Goal: Task Accomplishment & Management: Use online tool/utility

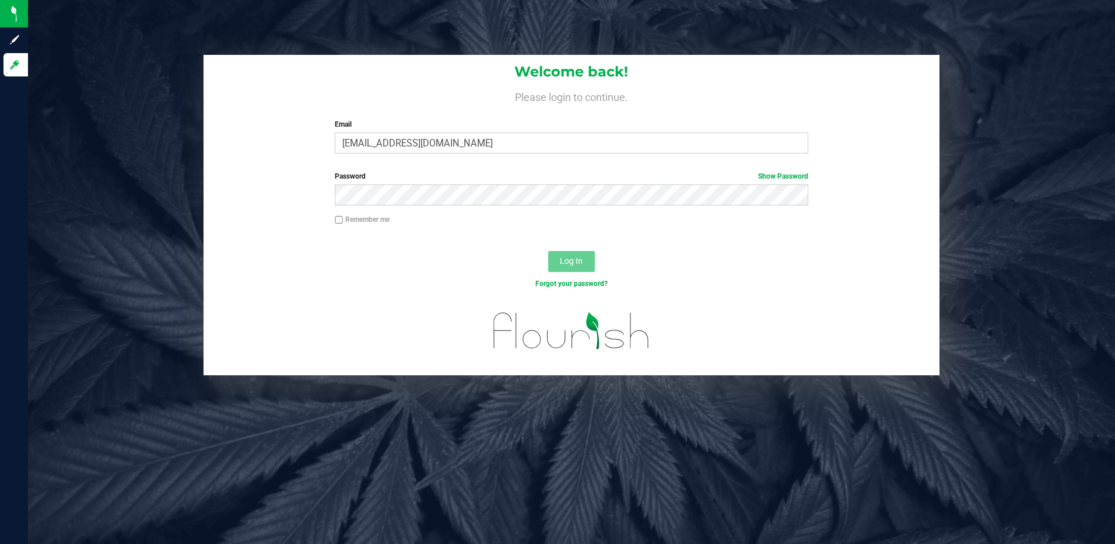
type input "[EMAIL_ADDRESS][DOMAIN_NAME]"
click at [548, 251] on button "Log In" at bounding box center [571, 261] width 47 height 21
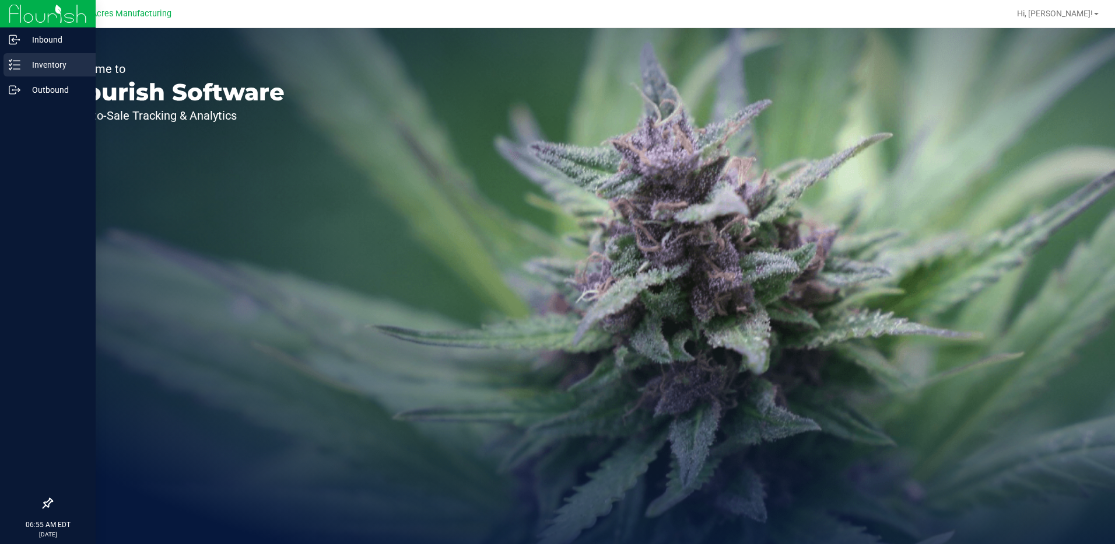
click at [39, 66] on p "Inventory" at bounding box center [55, 65] width 70 height 14
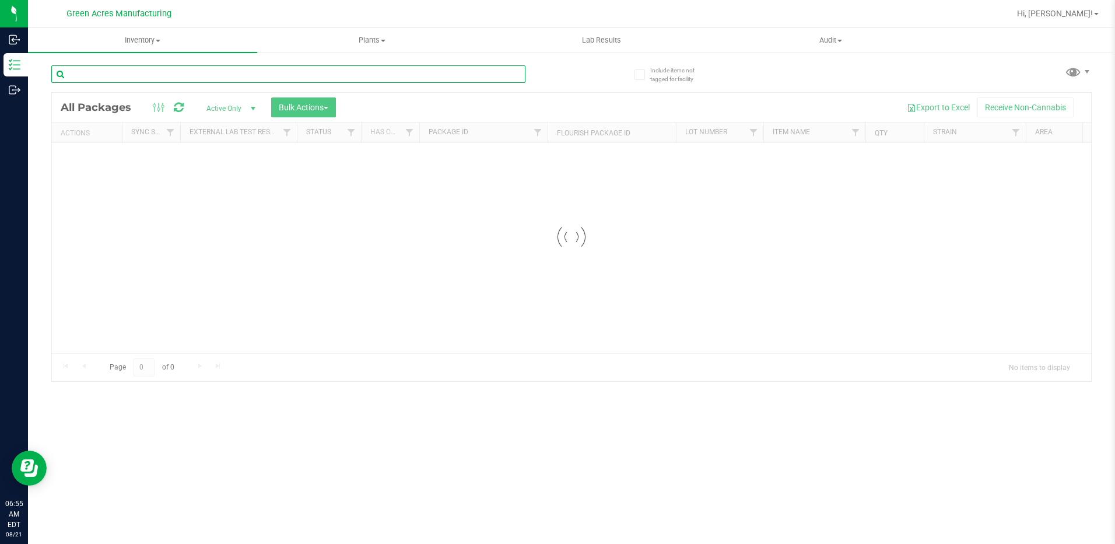
click at [96, 75] on input "text" at bounding box center [288, 73] width 474 height 17
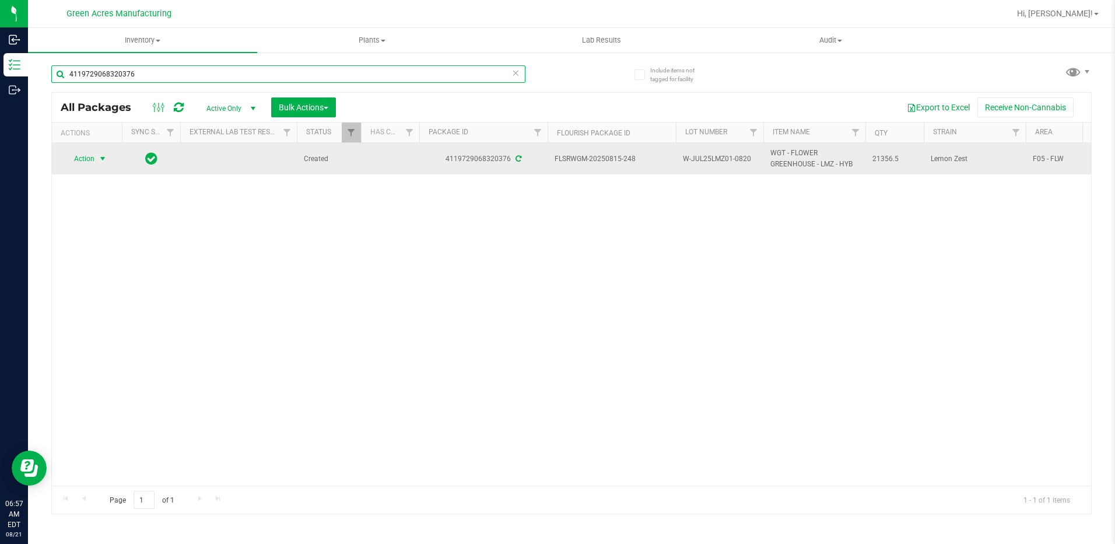
type input "4119729068320376"
drag, startPoint x: 101, startPoint y: 153, endPoint x: 107, endPoint y: 152, distance: 6.1
click at [103, 153] on span "select" at bounding box center [103, 158] width 15 height 16
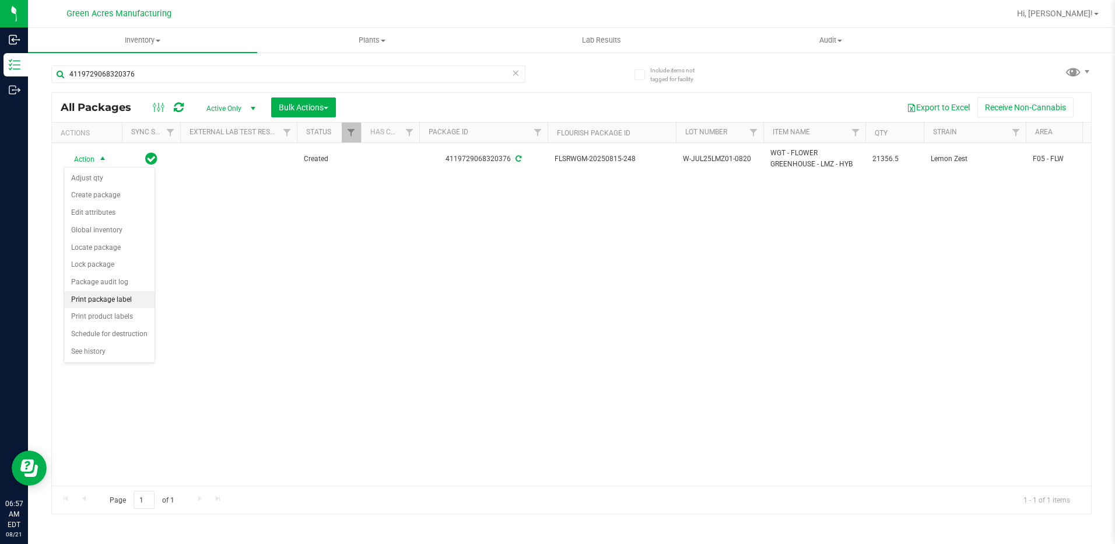
click at [132, 295] on li "Print package label" at bounding box center [109, 299] width 90 height 17
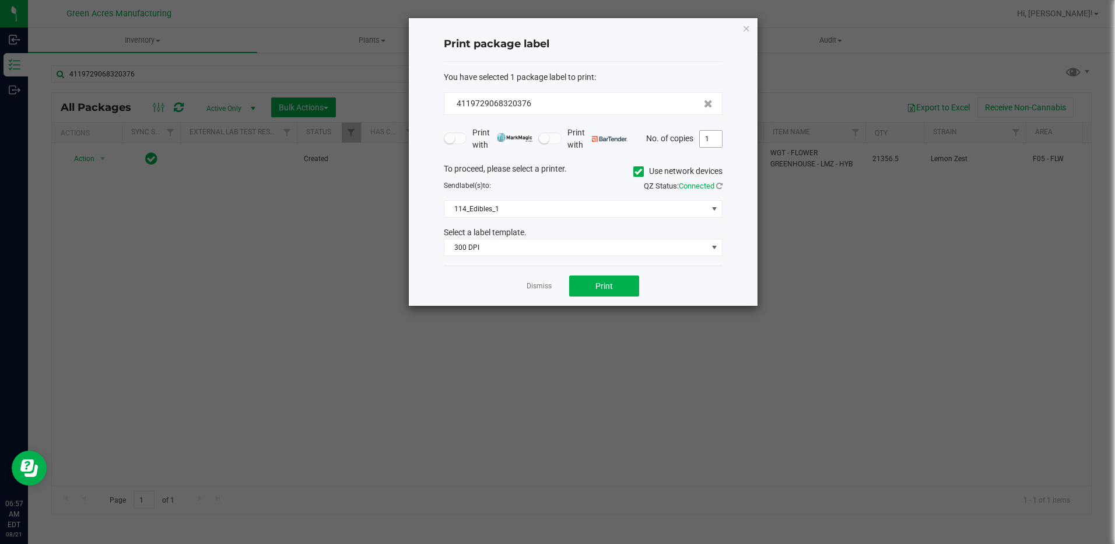
click at [712, 143] on input "1" at bounding box center [711, 139] width 22 height 16
type input "2"
click at [605, 207] on span "114_Edibles_1" at bounding box center [575, 209] width 263 height 16
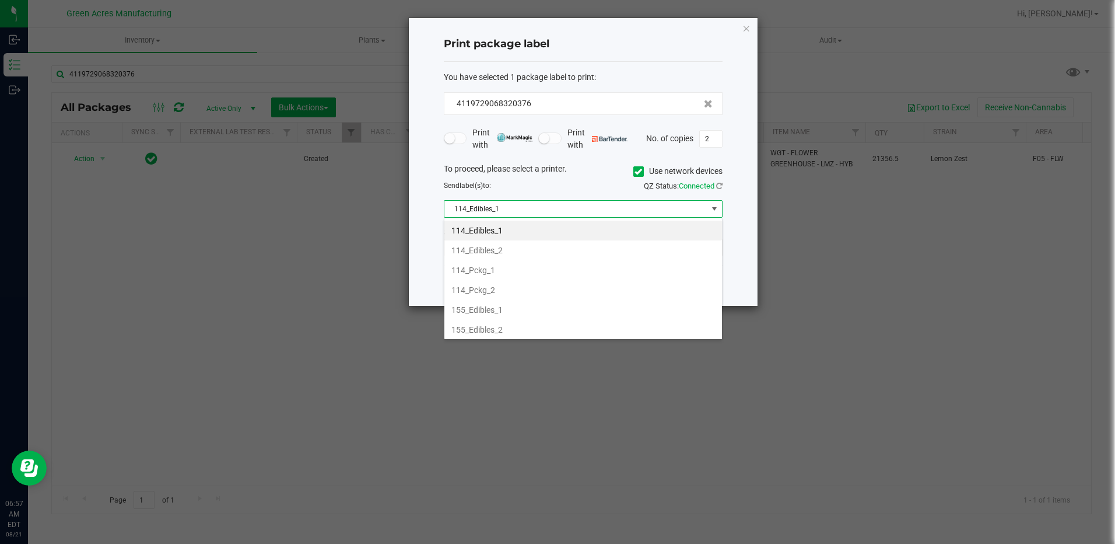
scroll to position [17, 279]
click at [635, 171] on icon at bounding box center [639, 171] width 8 height 0
click at [0, 0] on input "Use network devices" at bounding box center [0, 0] width 0 height 0
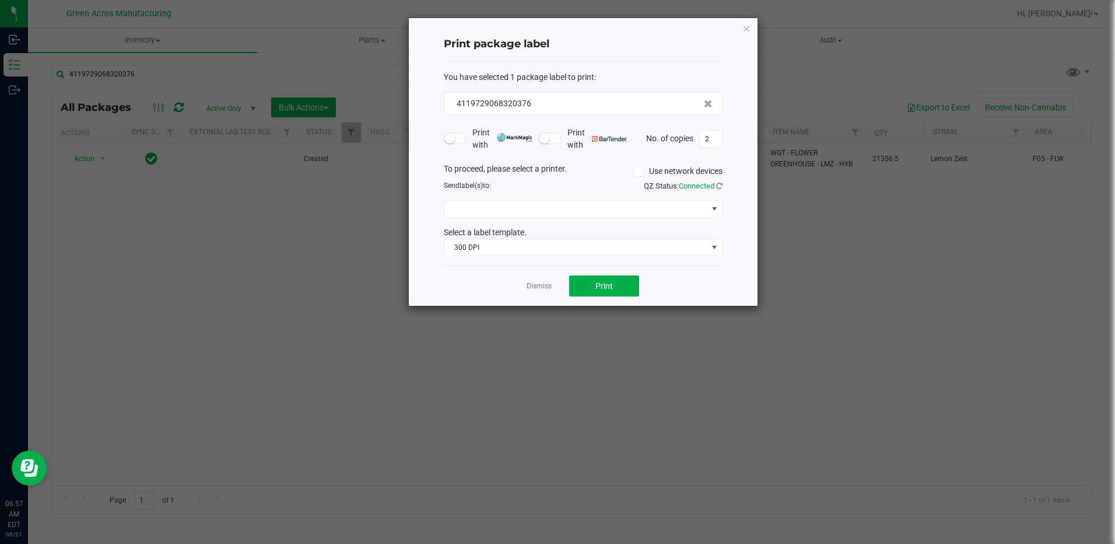
click at [635, 171] on icon at bounding box center [639, 171] width 8 height 0
click at [0, 0] on input "Use network devices" at bounding box center [0, 0] width 0 height 0
click at [625, 211] on span at bounding box center [575, 209] width 263 height 16
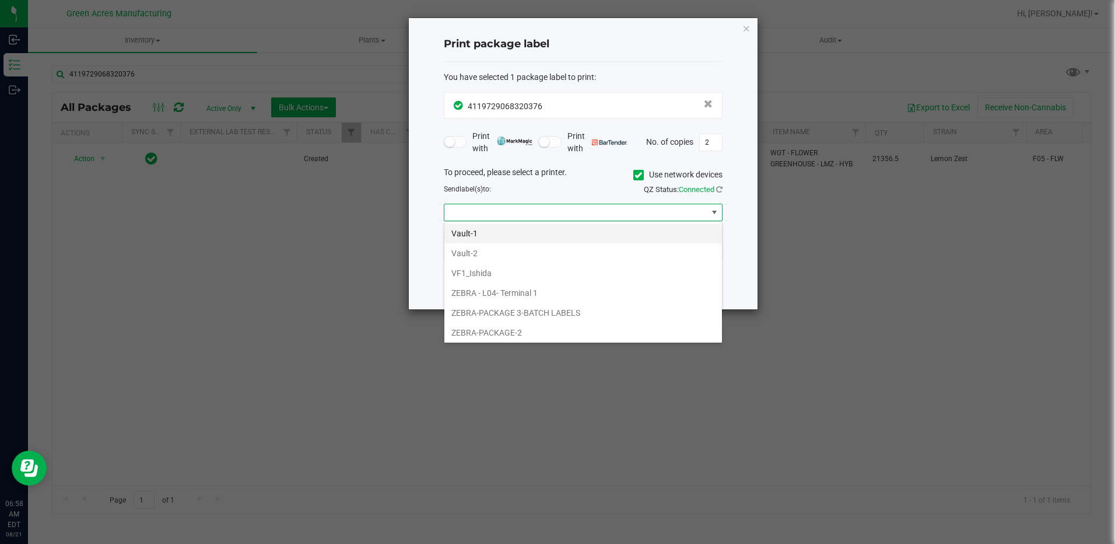
scroll to position [498, 0]
click at [643, 178] on label "Use network devices" at bounding box center [677, 175] width 89 height 12
click at [0, 0] on input "Use network devices" at bounding box center [0, 0] width 0 height 0
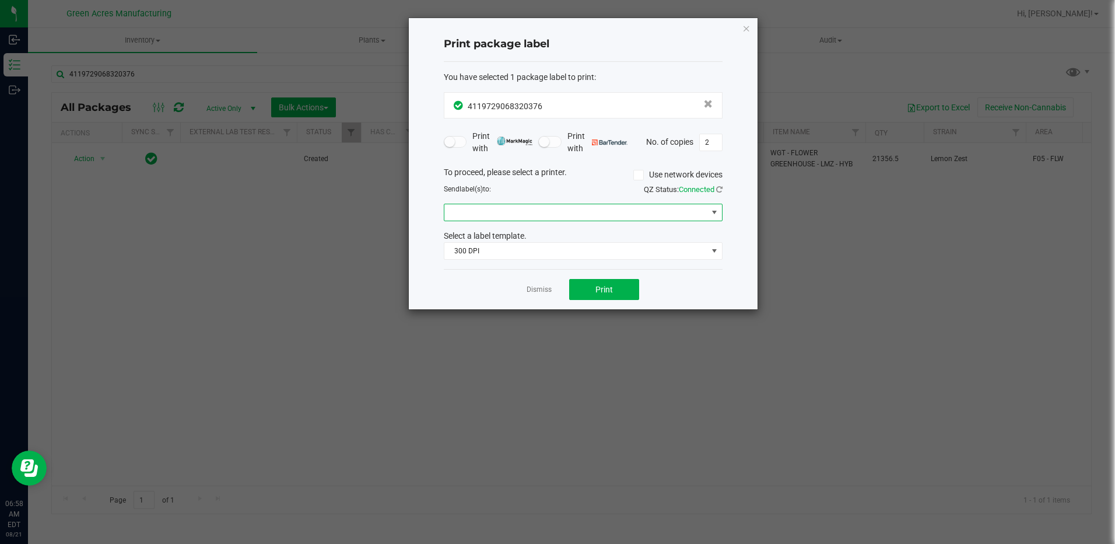
click at [622, 211] on span at bounding box center [575, 212] width 263 height 16
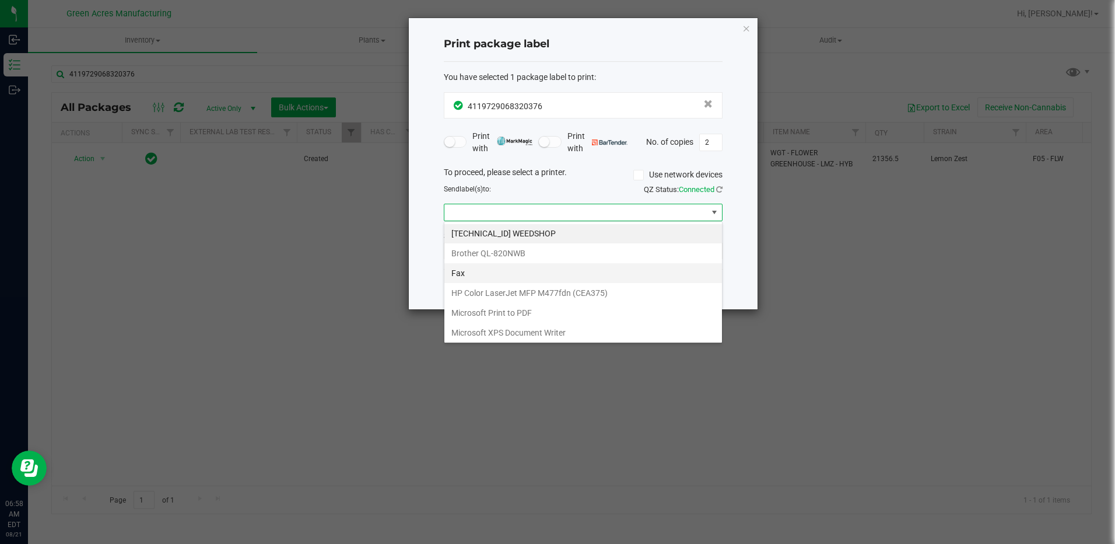
scroll to position [0, 0]
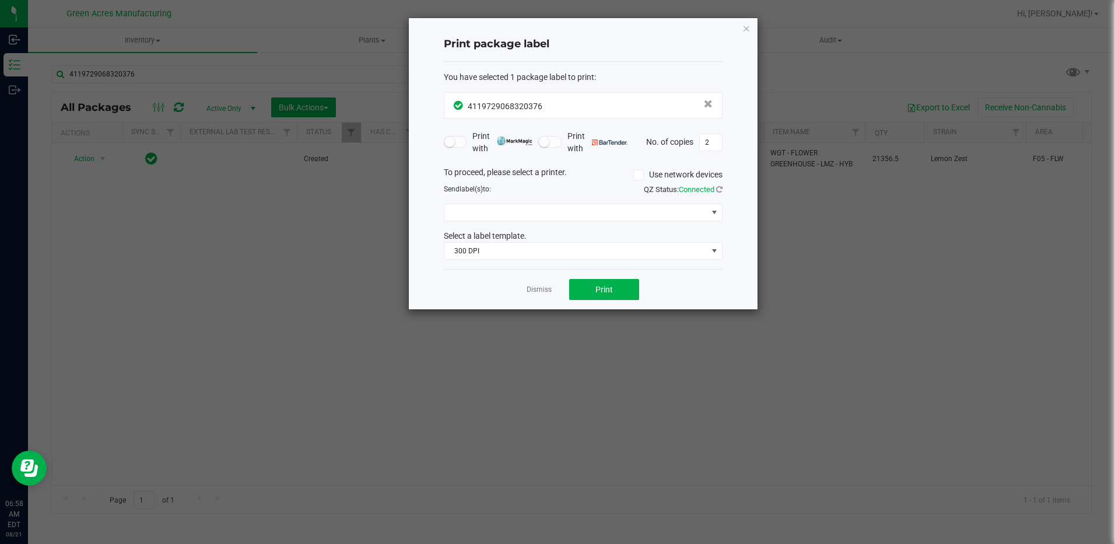
click at [635, 175] on icon at bounding box center [639, 175] width 8 height 0
click at [0, 0] on input "Use network devices" at bounding box center [0, 0] width 0 height 0
click at [631, 211] on span at bounding box center [575, 212] width 263 height 16
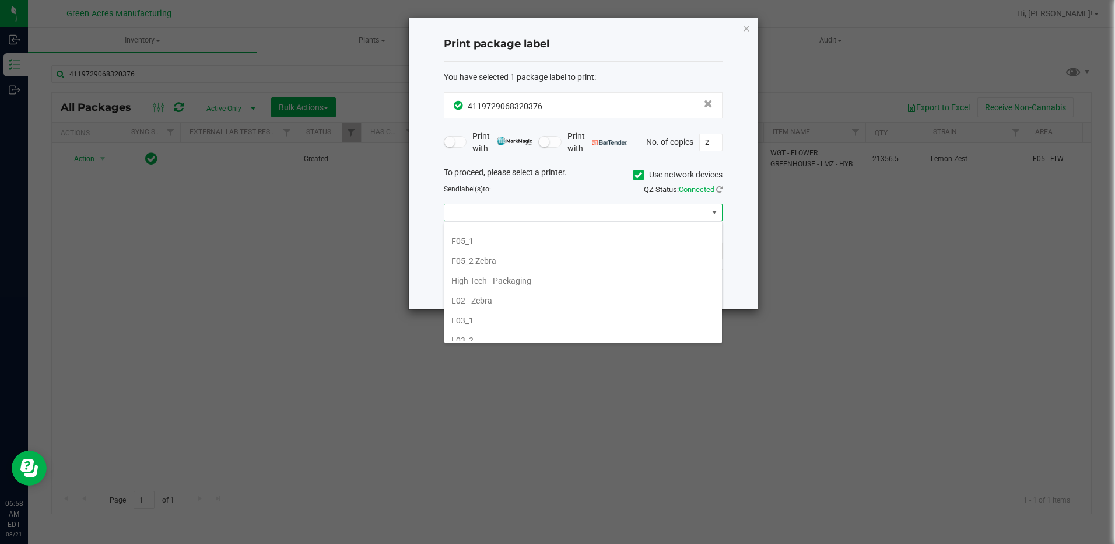
scroll to position [350, 0]
click at [538, 243] on li "F05_2 Zebra" at bounding box center [583, 241] width 278 height 20
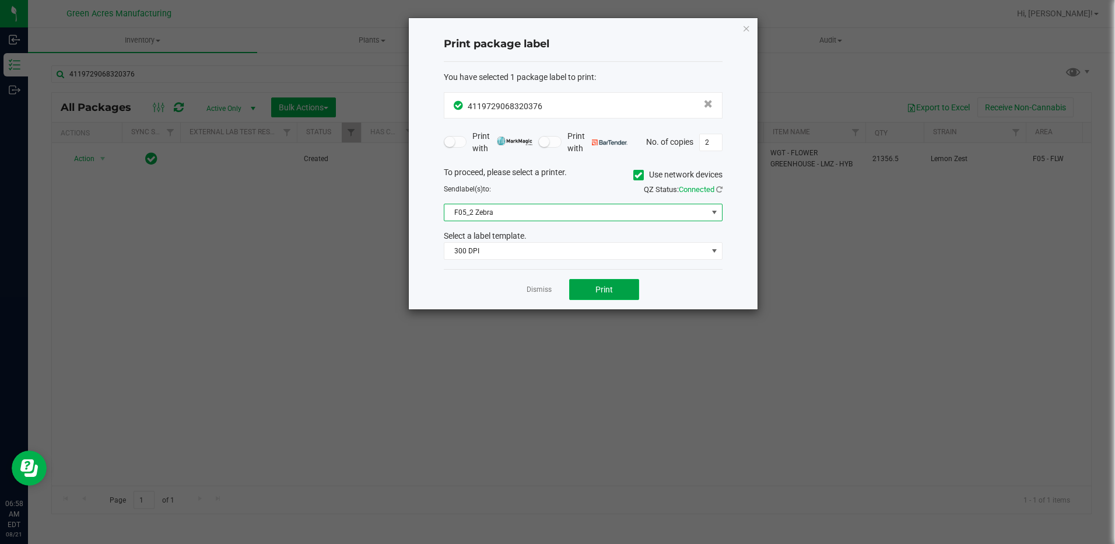
click at [619, 297] on button "Print" at bounding box center [604, 289] width 70 height 21
click at [745, 30] on icon "button" at bounding box center [747, 28] width 8 height 14
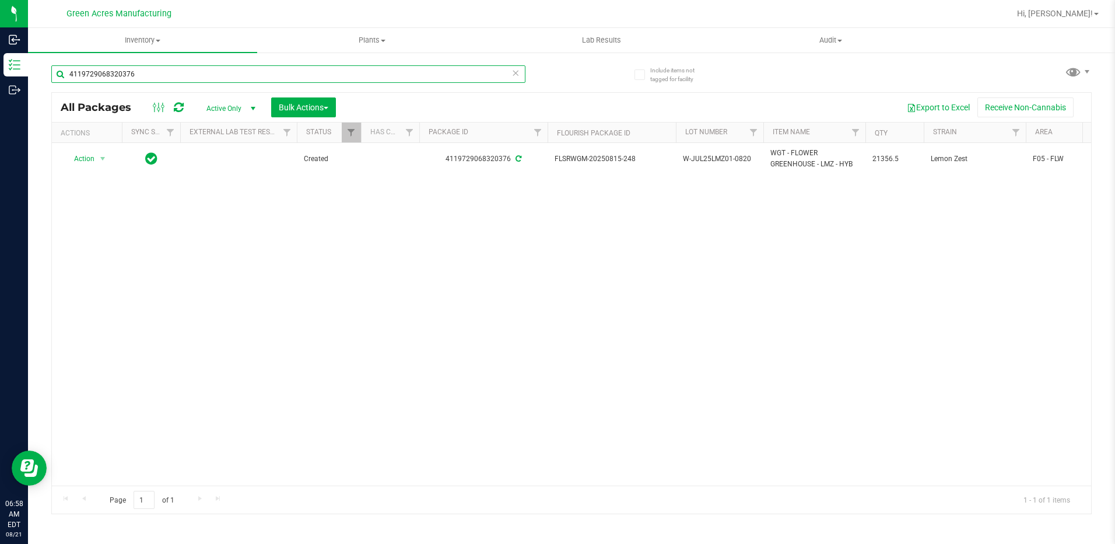
click at [190, 76] on input "4119729068320376" at bounding box center [288, 73] width 474 height 17
type input "4"
click at [160, 77] on input "3651644263942854" at bounding box center [288, 73] width 474 height 17
type input "3"
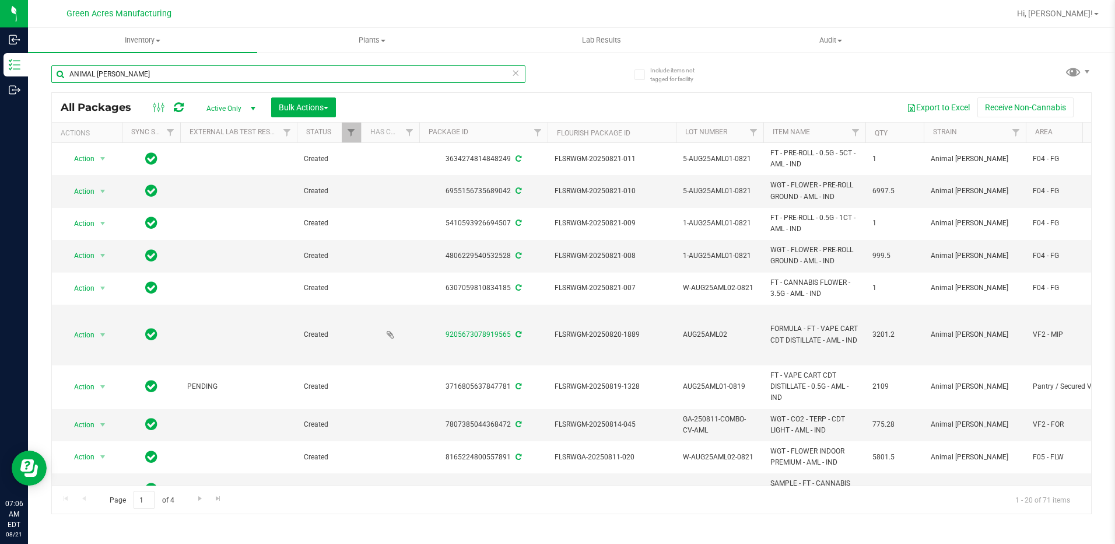
click at [148, 73] on input "ANIMAL [PERSON_NAME]" at bounding box center [288, 73] width 474 height 17
type input "A"
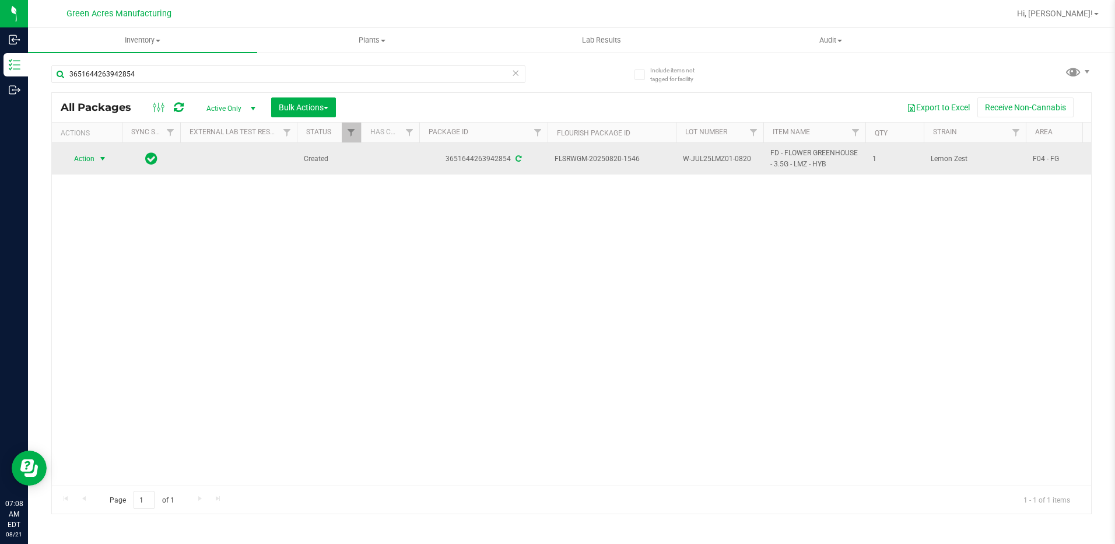
click at [101, 155] on span "select" at bounding box center [102, 158] width 9 height 9
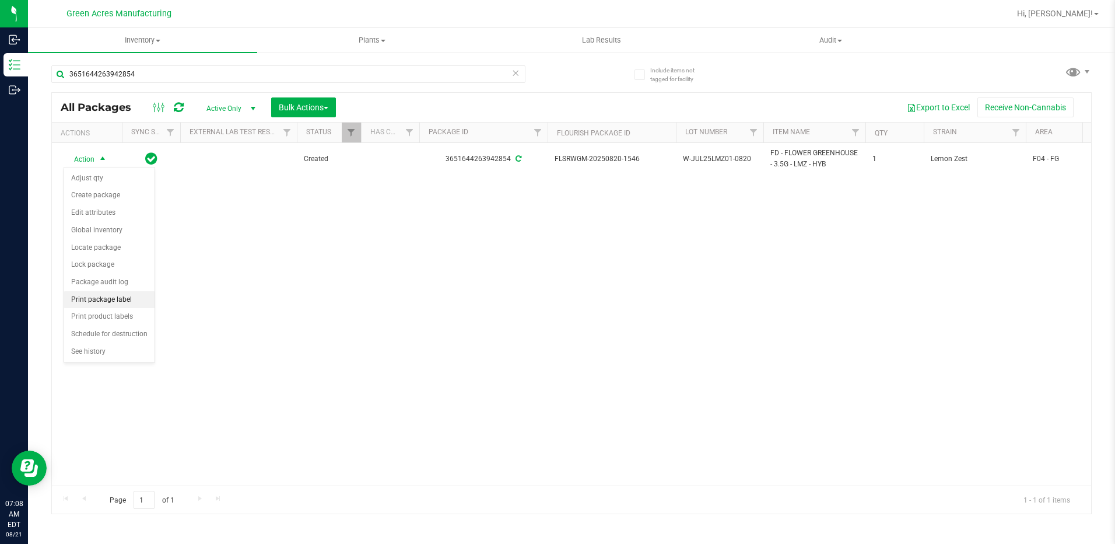
click at [125, 299] on li "Print package label" at bounding box center [109, 299] width 90 height 17
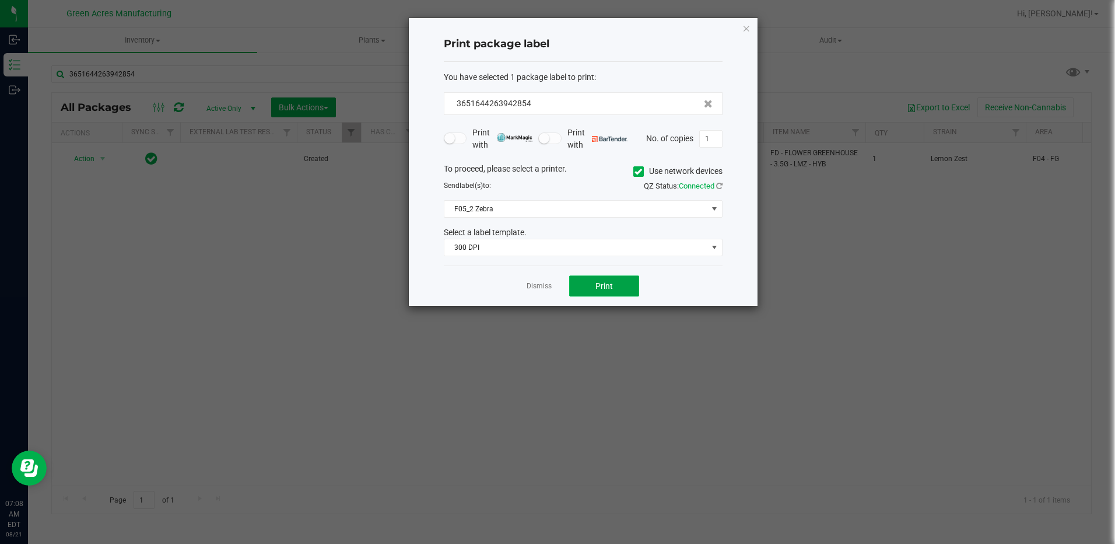
click at [610, 283] on span "Print" at bounding box center [604, 285] width 17 height 9
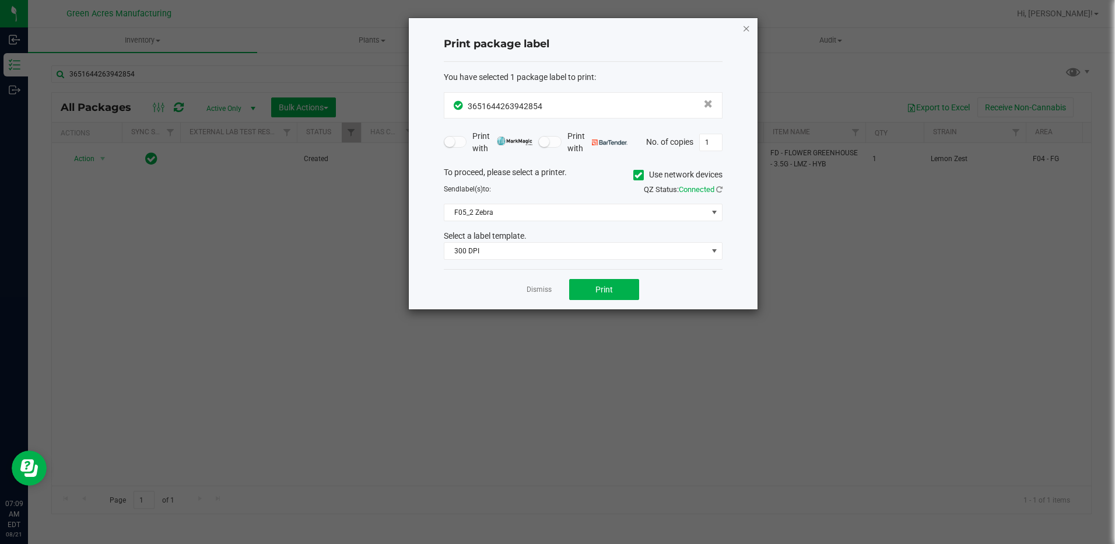
click at [745, 30] on icon "button" at bounding box center [747, 28] width 8 height 14
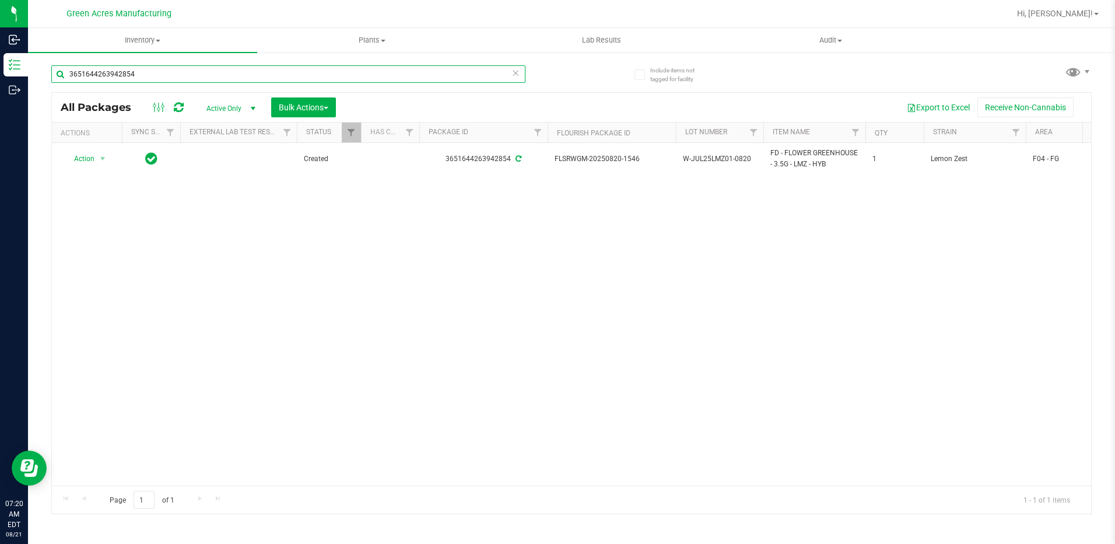
click at [156, 76] on input "3651644263942854" at bounding box center [288, 73] width 474 height 17
type input "3"
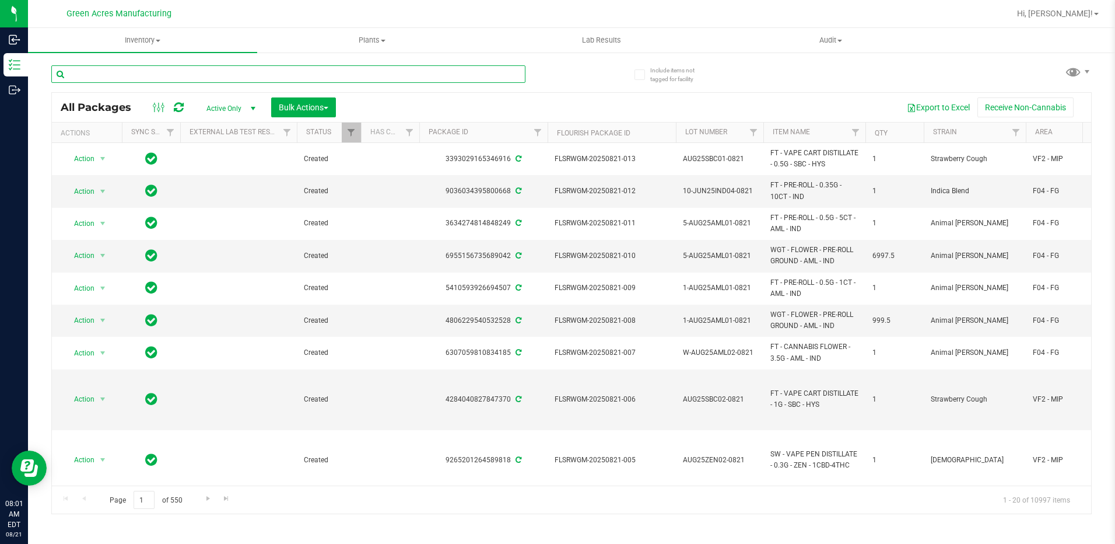
drag, startPoint x: 102, startPoint y: 78, endPoint x: 116, endPoint y: 92, distance: 19.4
click at [107, 83] on div at bounding box center [288, 78] width 474 height 27
drag, startPoint x: 107, startPoint y: 74, endPoint x: 115, endPoint y: 72, distance: 8.5
click at [115, 72] on input "text" at bounding box center [288, 73] width 474 height 17
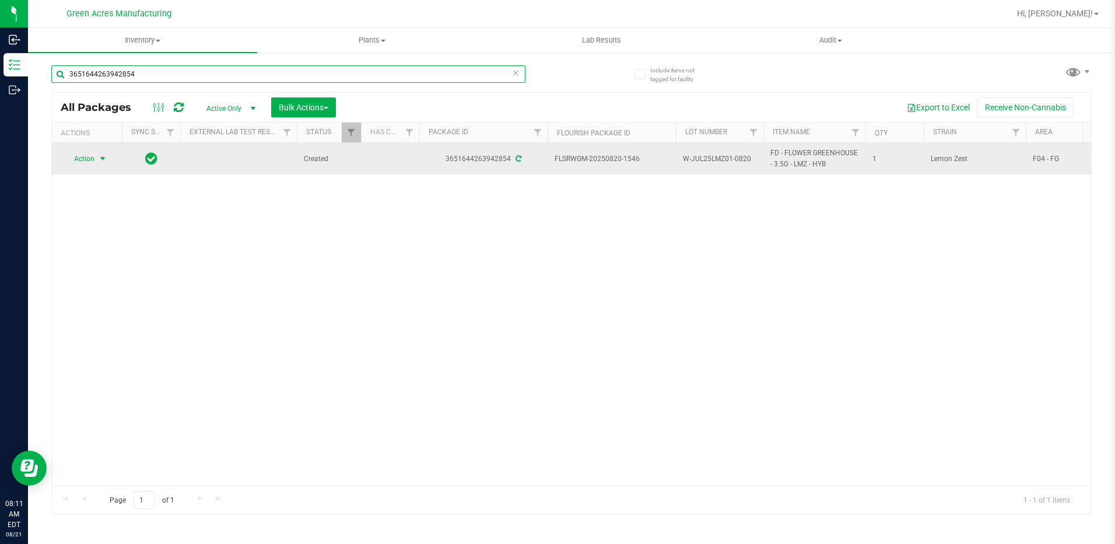
type input "3651644263942854"
click at [101, 164] on span "select" at bounding box center [103, 158] width 15 height 16
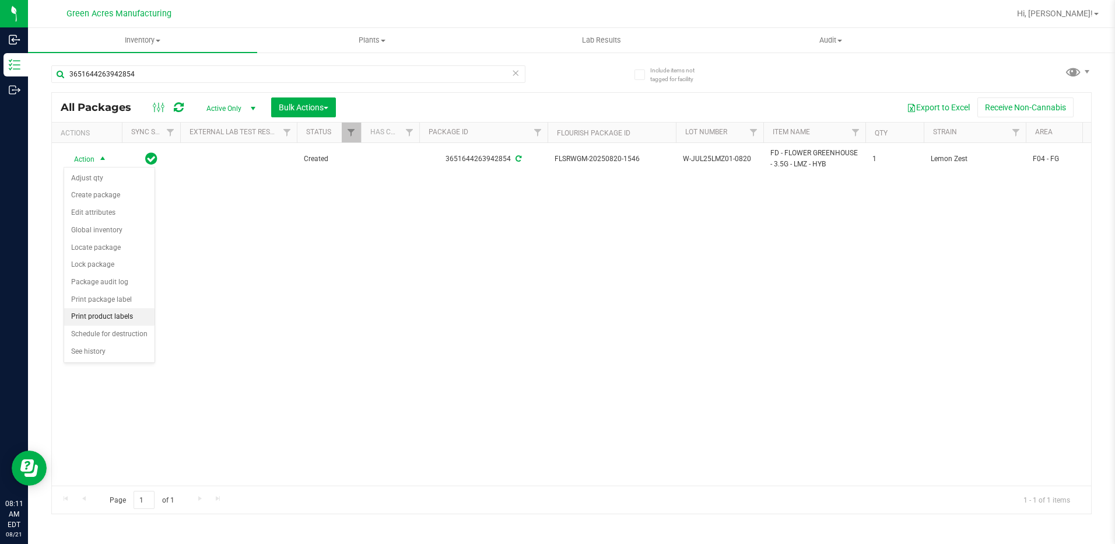
click at [108, 320] on li "Print product labels" at bounding box center [109, 316] width 90 height 17
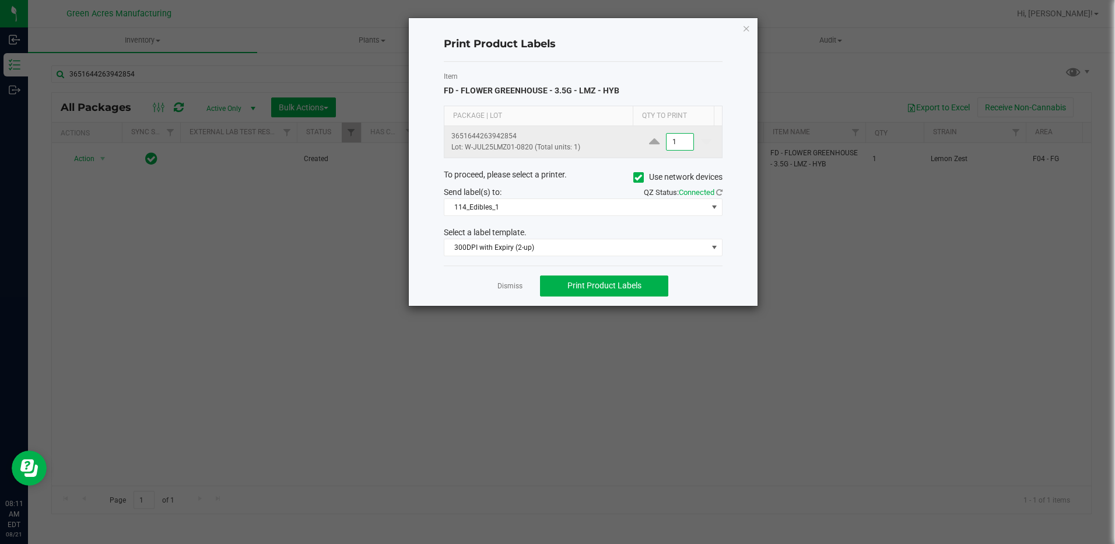
click at [683, 143] on input "1" at bounding box center [680, 142] width 27 height 16
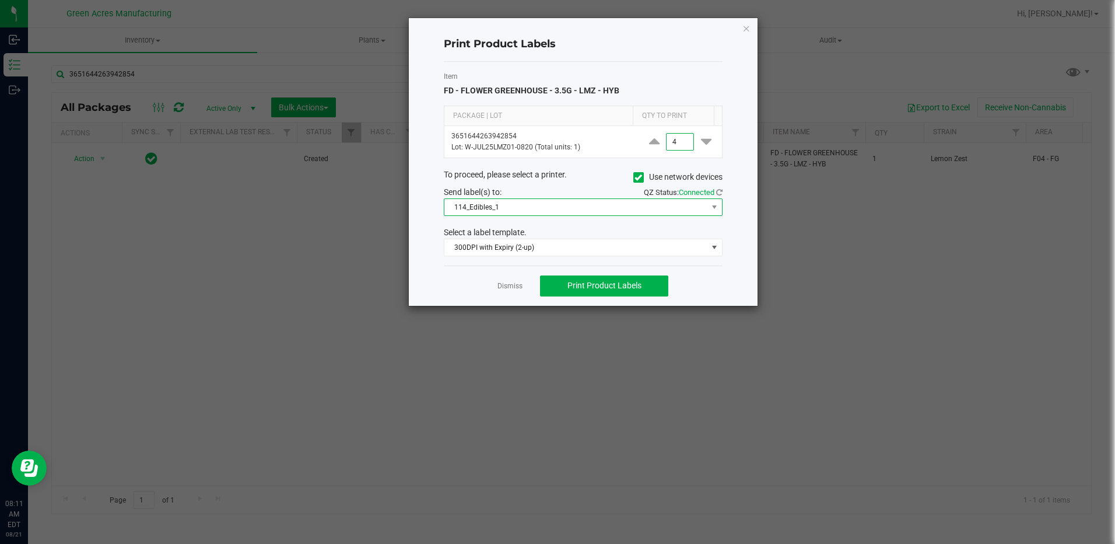
click at [618, 205] on span "114_Edibles_1" at bounding box center [575, 207] width 263 height 16
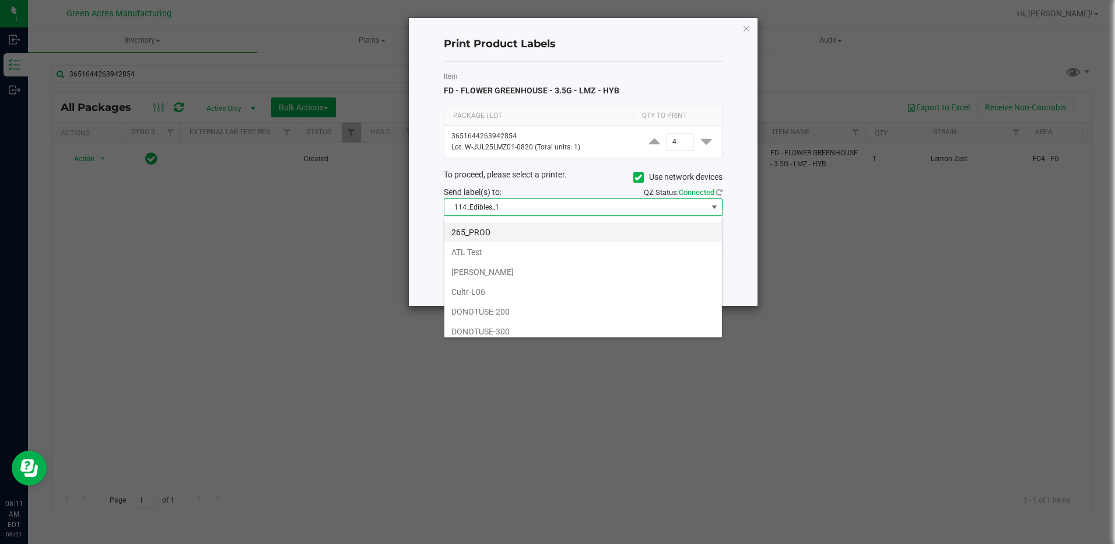
scroll to position [233, 0]
click at [512, 330] on li "F05_1" at bounding box center [583, 332] width 278 height 20
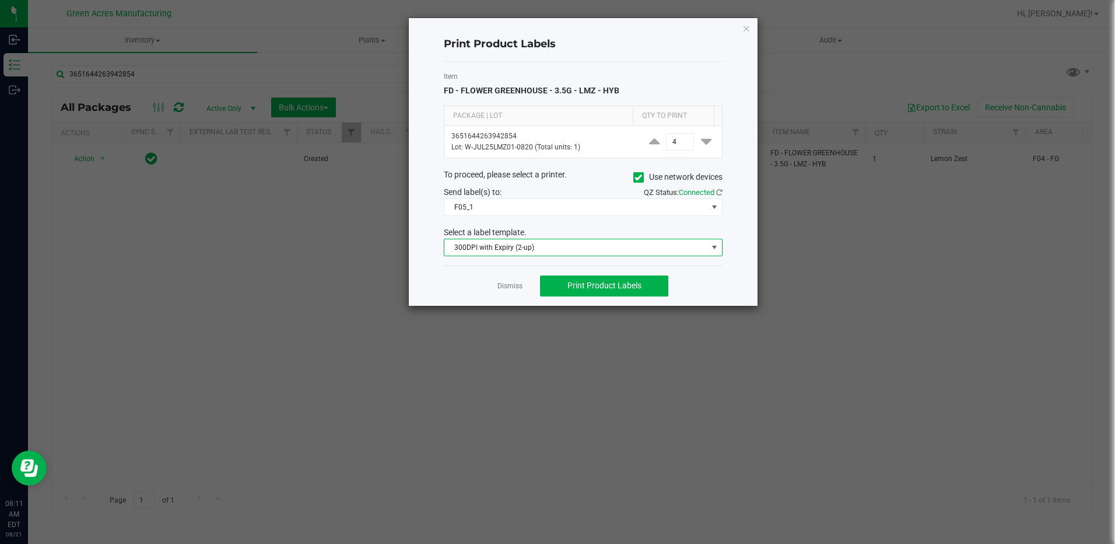
click at [569, 245] on span "300DPI with Expiry (2-up)" at bounding box center [575, 247] width 263 height 16
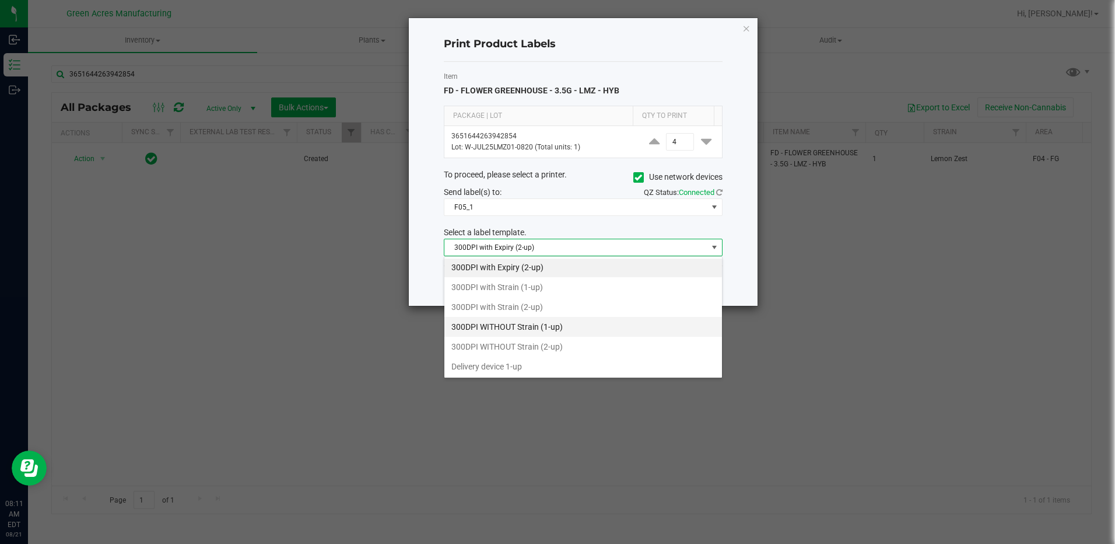
scroll to position [58, 0]
click at [537, 272] on li "300DPI with Strain (2-up)" at bounding box center [583, 270] width 278 height 20
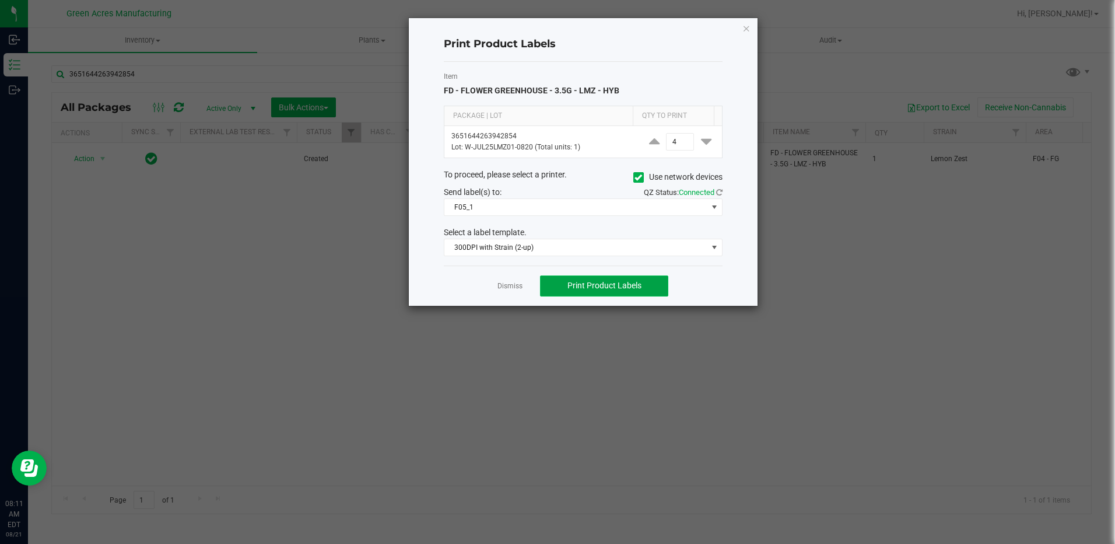
click at [629, 289] on span "Print Product Labels" at bounding box center [605, 285] width 74 height 9
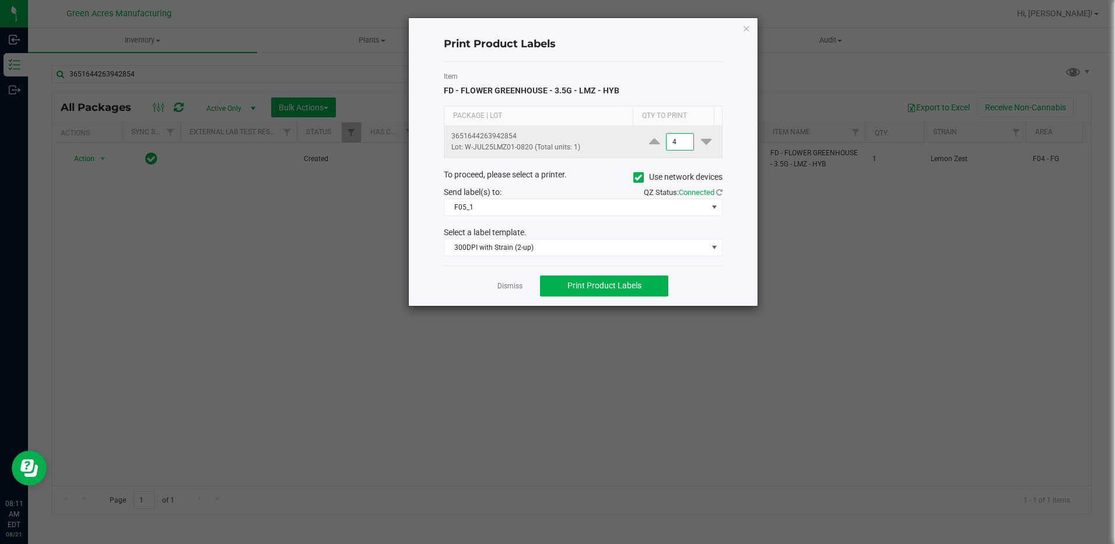
click at [675, 139] on input "4" at bounding box center [680, 142] width 27 height 16
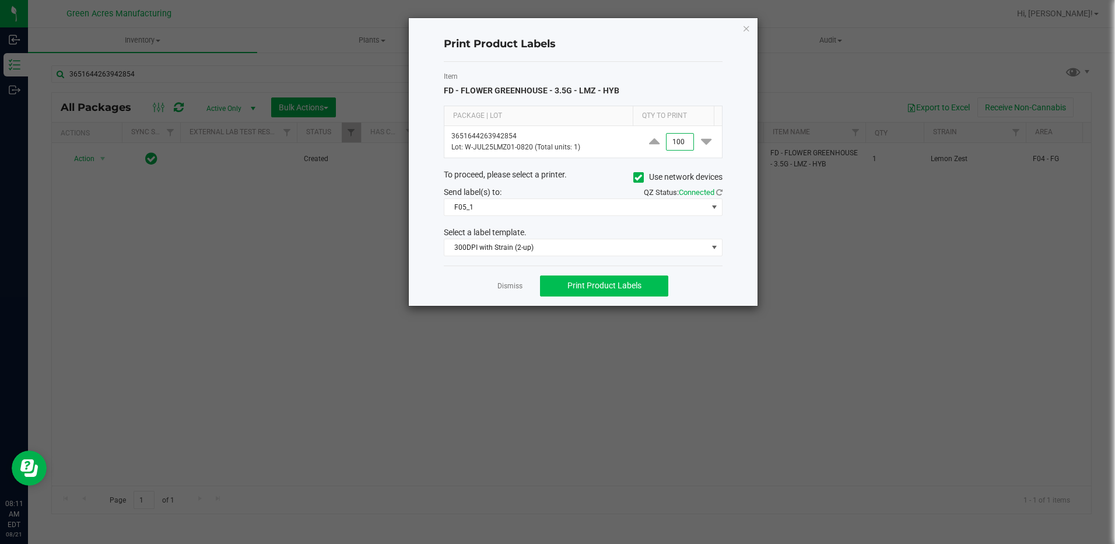
scroll to position [0, 0]
type input "1"
type input "500"
click at [624, 290] on span "Print Product Labels" at bounding box center [605, 285] width 74 height 9
